Goal: Information Seeking & Learning: Learn about a topic

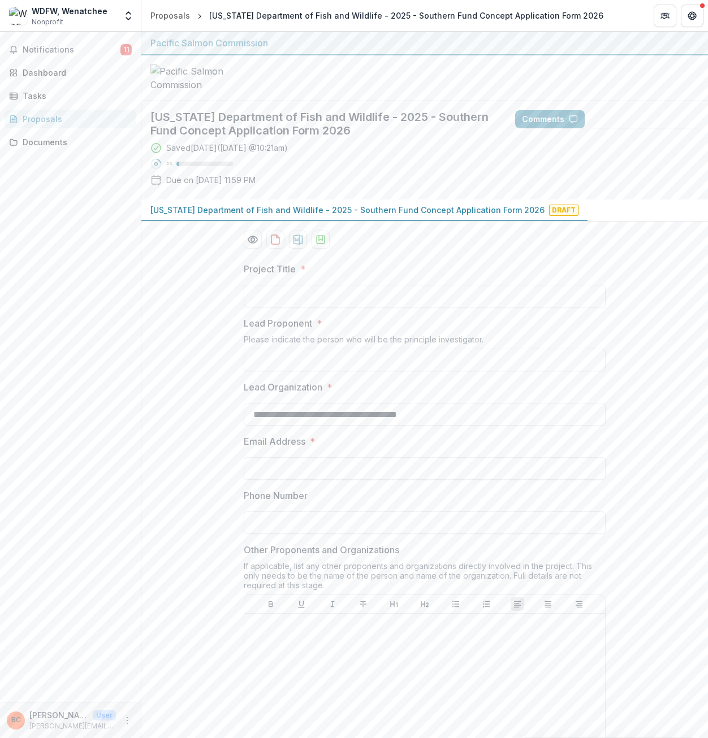
click at [30, 122] on div "Proposals" at bounding box center [75, 119] width 105 height 12
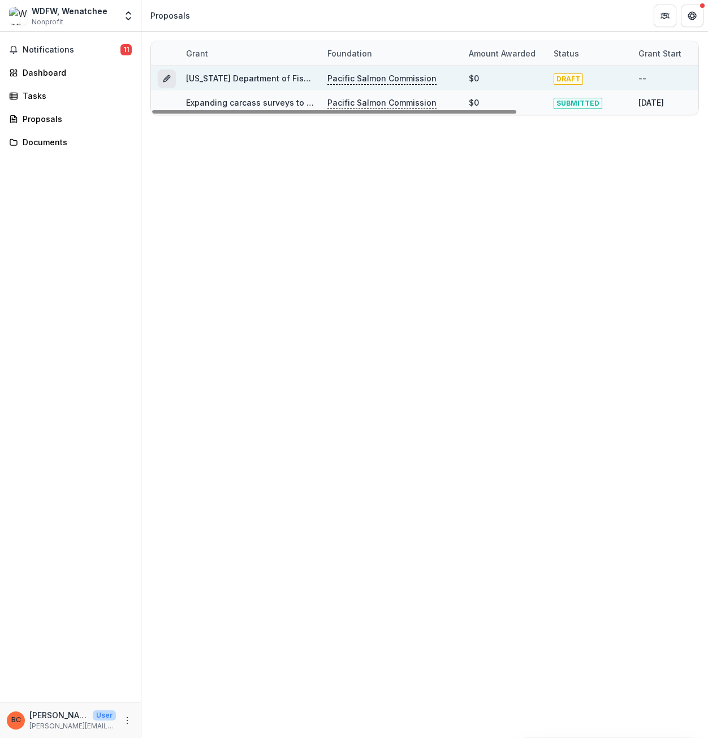
click at [166, 79] on icon "Grant 6d9daeac-dae9-4650-b6f1-a7ca184f0ba7" at bounding box center [166, 78] width 9 height 9
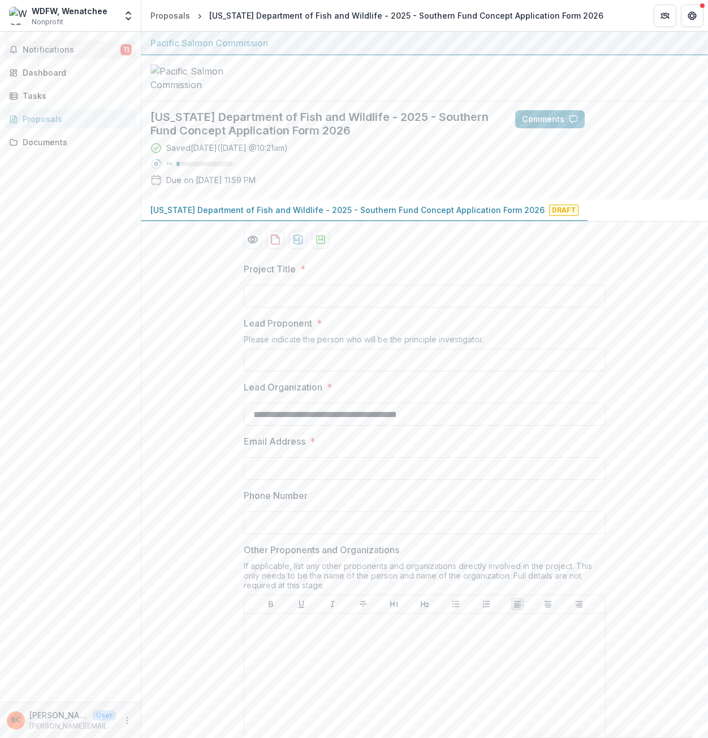
click at [124, 51] on span "11" at bounding box center [125, 49] width 11 height 11
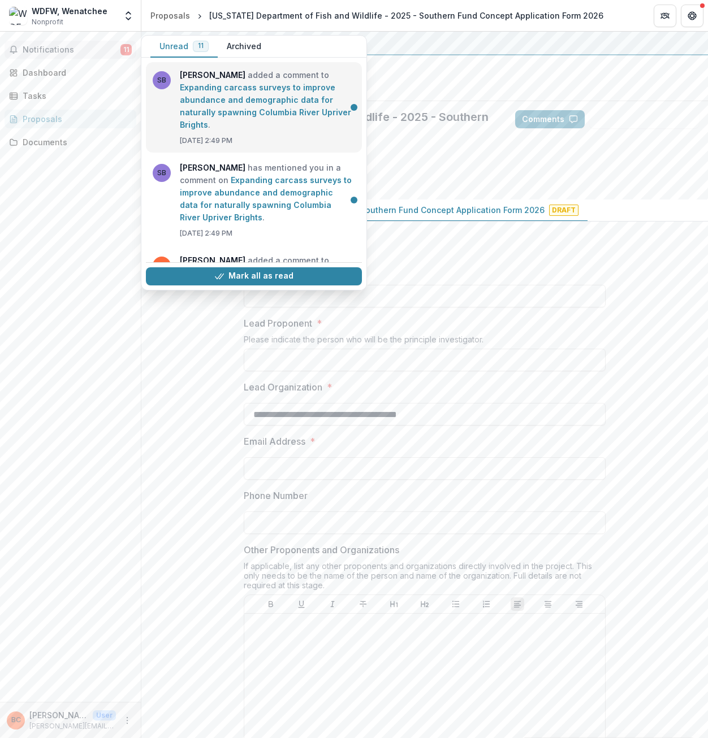
click at [228, 110] on link "Expanding carcass surveys to improve abundance and demographic data for natural…" at bounding box center [265, 106] width 171 height 47
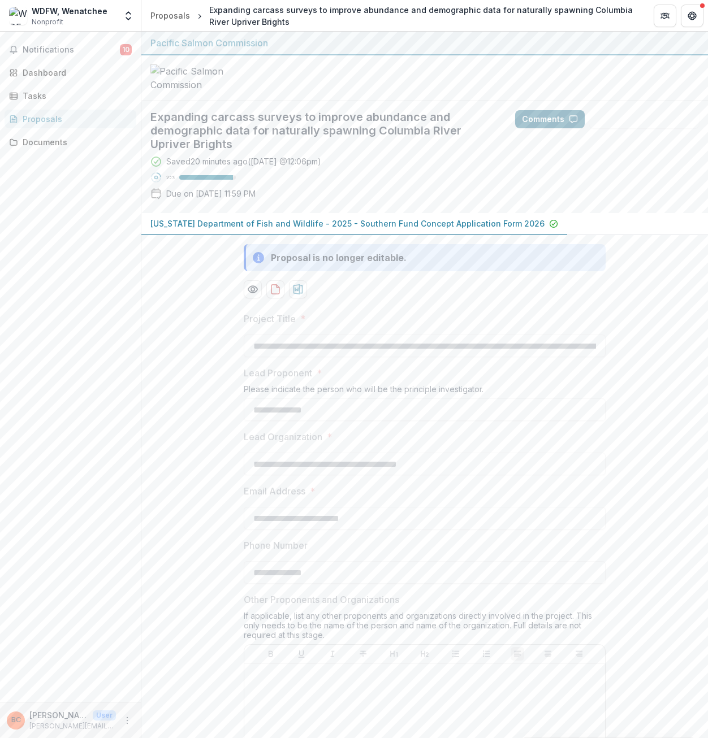
click at [551, 128] on button "Comments" at bounding box center [550, 119] width 70 height 18
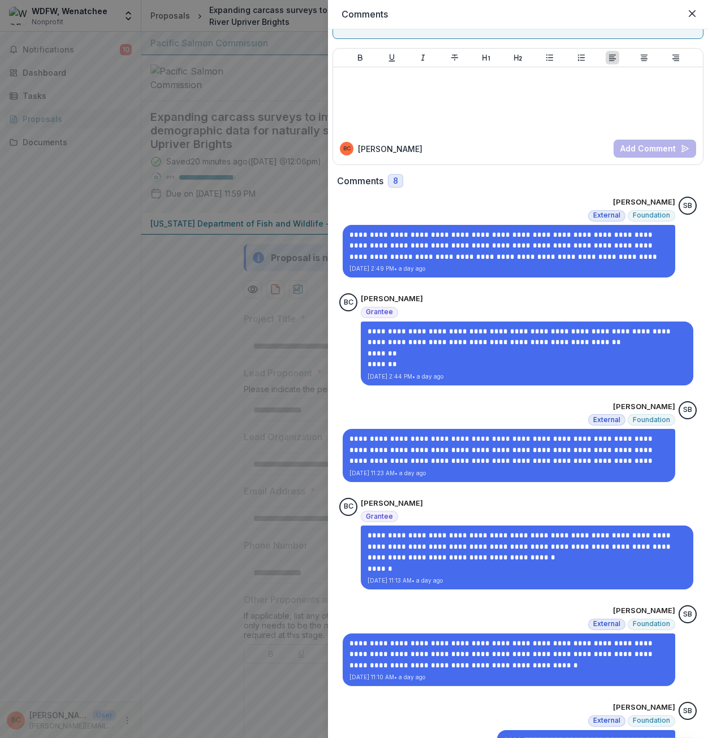
scroll to position [57, 0]
